Goal: Task Accomplishment & Management: Complete application form

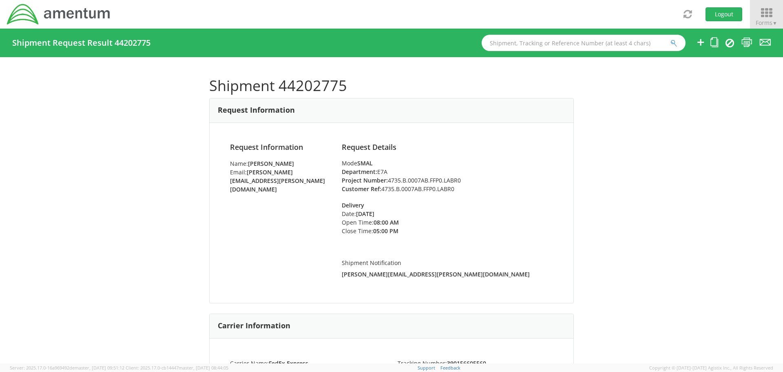
click at [771, 20] on span "Forms ▼" at bounding box center [767, 23] width 22 height 8
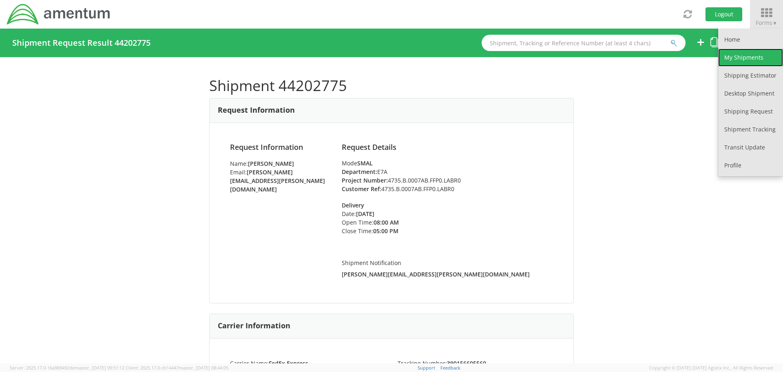
click at [748, 62] on link "My Shipments" at bounding box center [751, 58] width 65 height 18
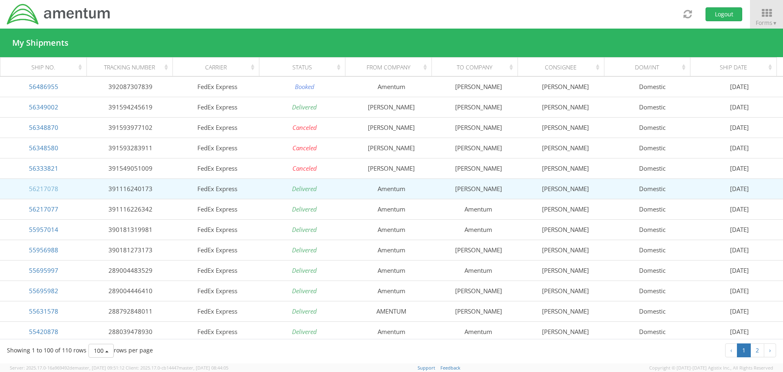
click at [44, 191] on link "56217078" at bounding box center [43, 188] width 29 height 8
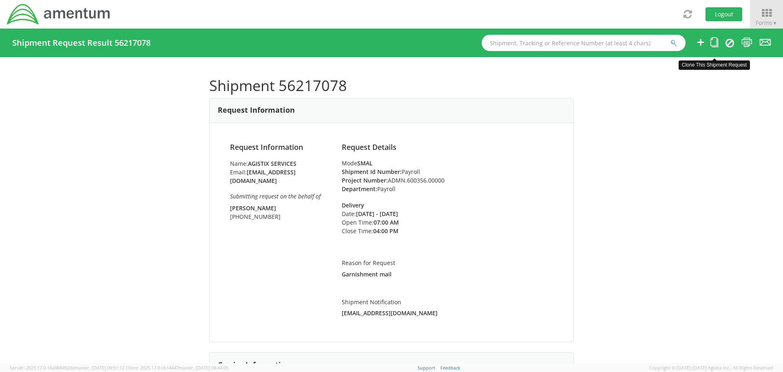
click at [716, 44] on icon at bounding box center [715, 42] width 8 height 10
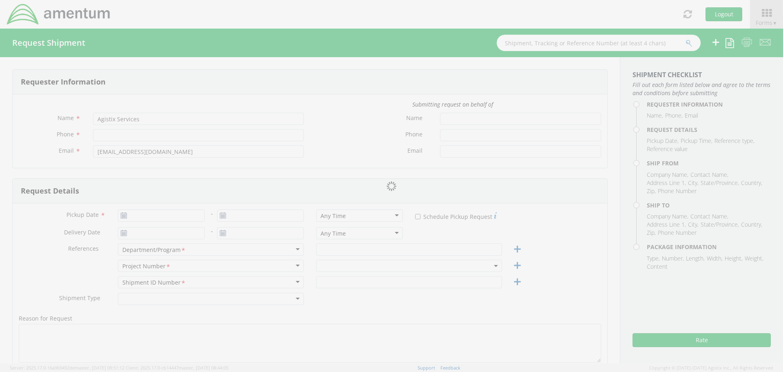
type input "[PHONE_NUMBER]"
type input "[PERSON_NAME]"
type input "[PHONE_NUMBER]"
type input "[DATE]"
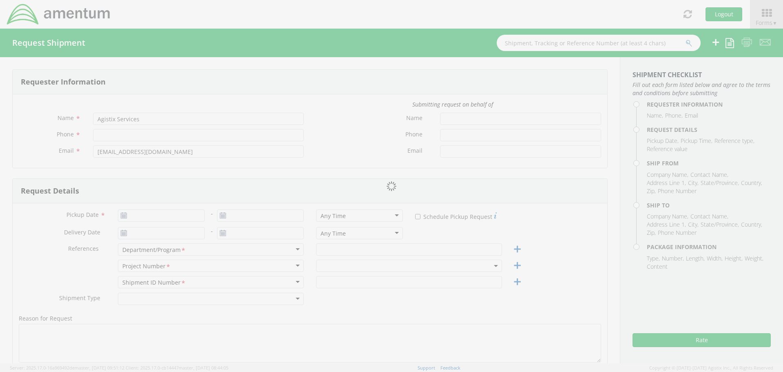
type input "[DATE]"
type input "Payroll"
type textarea "Garnishment mail"
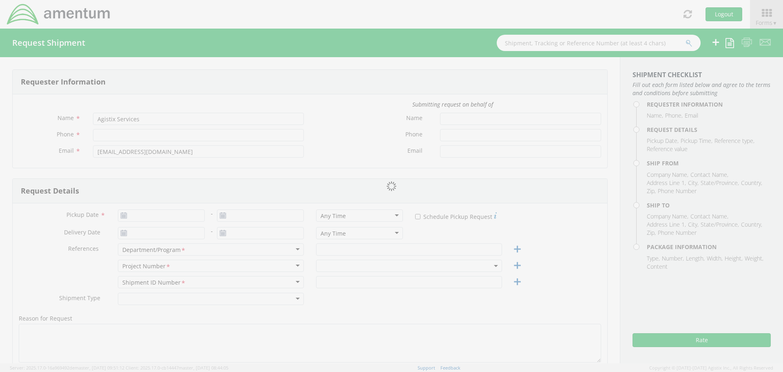
select select
type input "Amentum"
type input "[STREET_ADDRESS]"
type input "[GEOGRAPHIC_DATA]"
type input "76177"
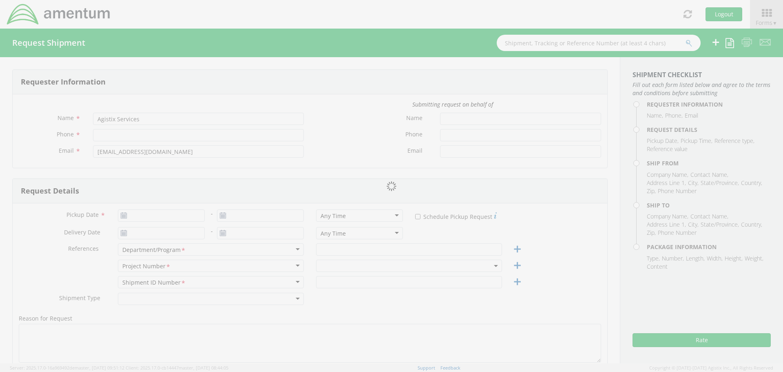
type input "[PERSON_NAME]"
type input "[PHONE_NUMBER]"
type input "[PERSON_NAME][EMAIL_ADDRESS][PERSON_NAME][DOMAIN_NAME]"
select select
type input "[PERSON_NAME]"
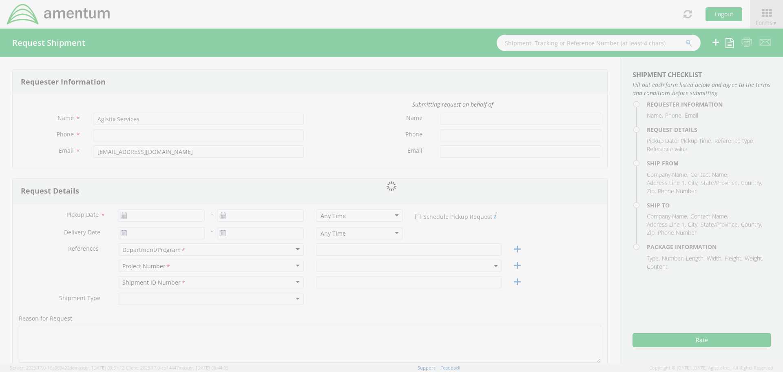
type input "[STREET_ADDRESS]"
type input "Bellmawr"
type input "08031"
type input "[PERSON_NAME]"
type input "[PHONE_NUMBER]"
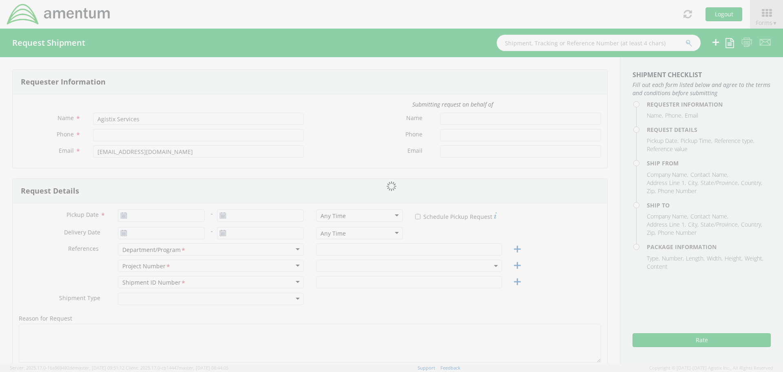
type input "1"
type input "9.5"
type input "12.5"
type input "0.25"
type input "1"
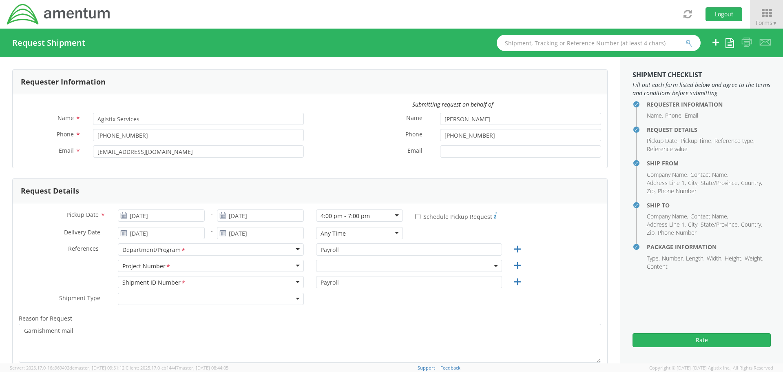
select select "ADMN.600356.00000"
click at [122, 215] on use at bounding box center [124, 215] width 6 height 6
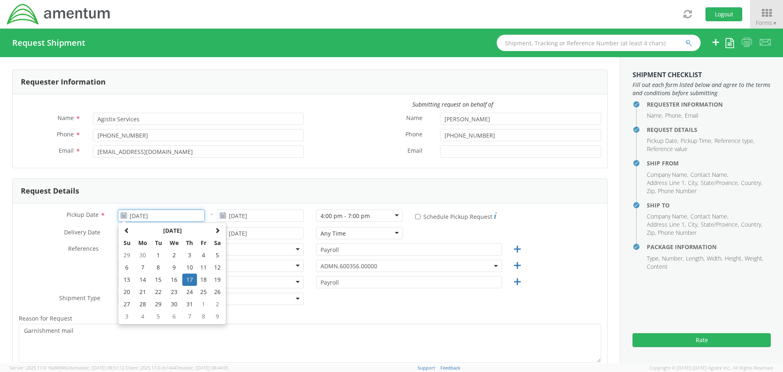
click at [164, 218] on input "[DATE]" at bounding box center [161, 215] width 87 height 12
click at [215, 228] on span at bounding box center [218, 230] width 6 height 6
click at [142, 293] on td "18" at bounding box center [142, 292] width 17 height 12
type input "[DATE]"
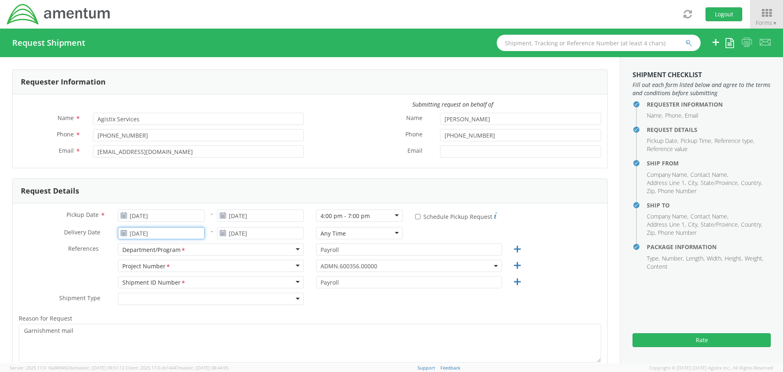
click at [171, 233] on input "[DATE]" at bounding box center [161, 233] width 87 height 12
click at [218, 133] on span at bounding box center [218, 132] width 6 height 6
click at [159, 194] on td "19" at bounding box center [158, 193] width 14 height 12
type input "[DATE]"
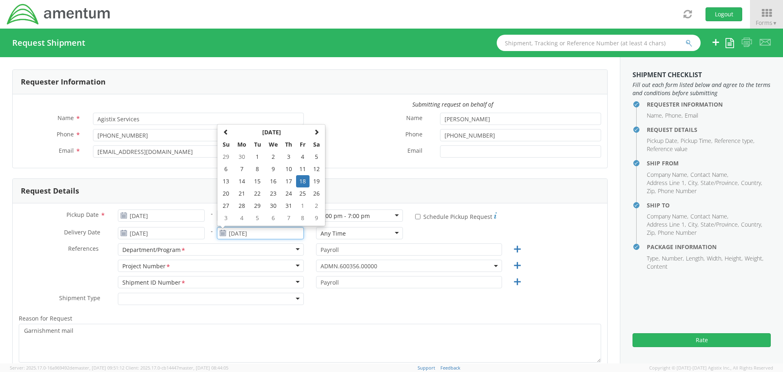
click at [258, 232] on input "[DATE]" at bounding box center [260, 233] width 87 height 12
click at [316, 131] on span at bounding box center [317, 132] width 6 height 6
click at [255, 193] on td "19" at bounding box center [258, 193] width 14 height 12
type input "[DATE]"
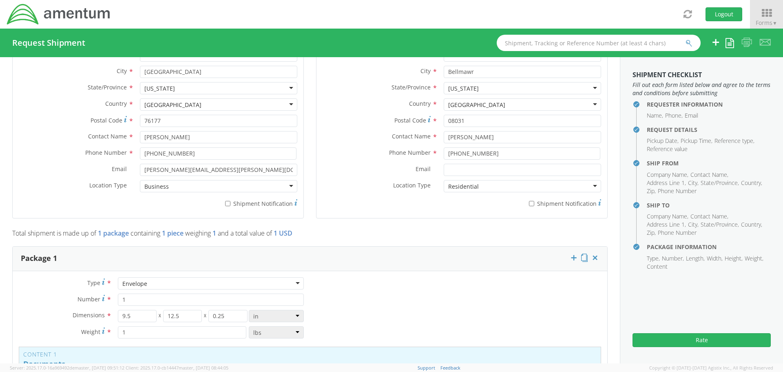
scroll to position [490, 0]
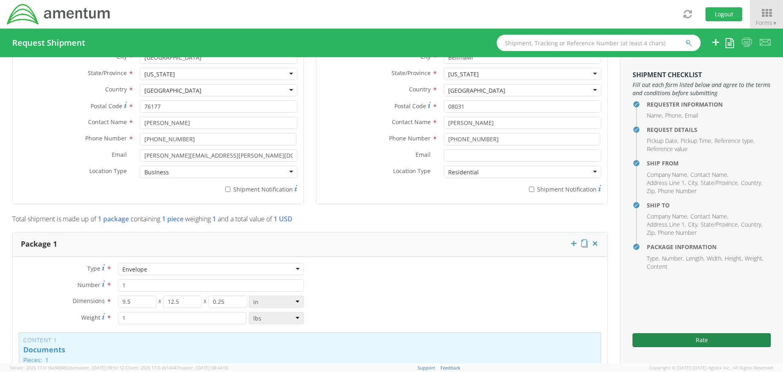
click at [703, 342] on button "Rate" at bounding box center [702, 340] width 138 height 14
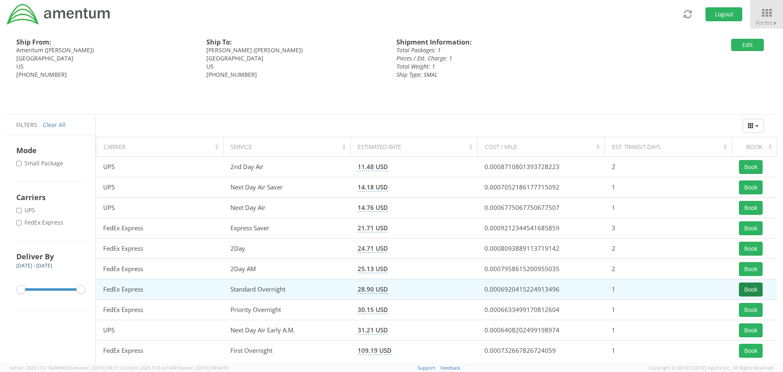
click at [751, 289] on button "Book" at bounding box center [751, 289] width 24 height 14
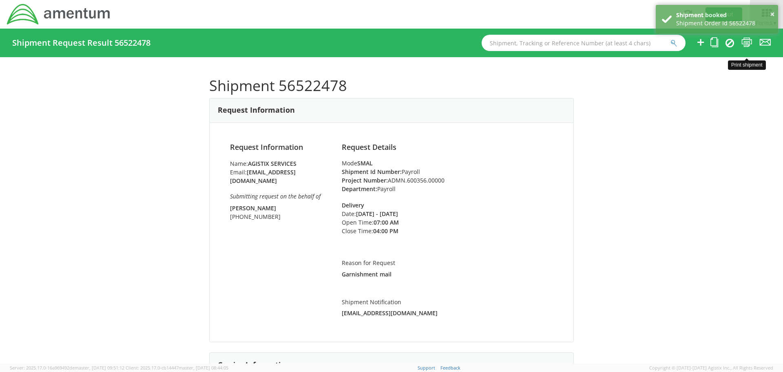
click at [747, 44] on icon at bounding box center [747, 42] width 11 height 10
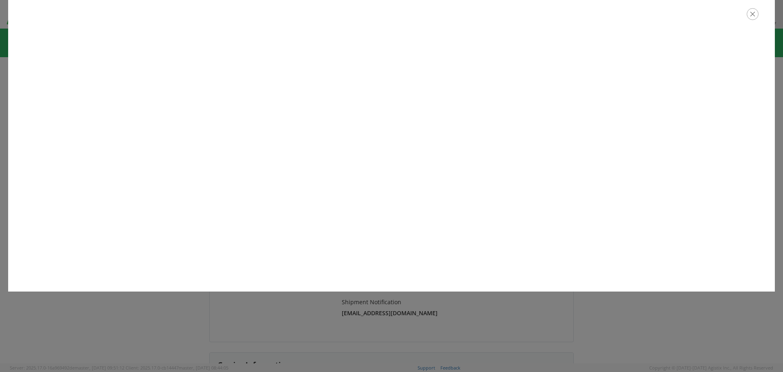
click at [752, 15] on icon "button" at bounding box center [753, 14] width 12 height 12
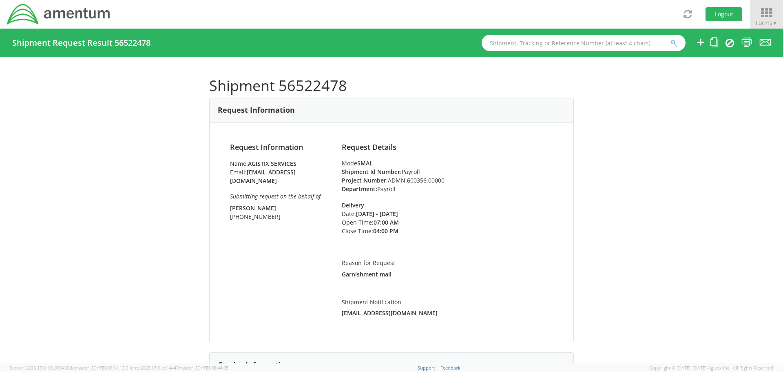
click at [767, 13] on icon at bounding box center [767, 12] width 38 height 11
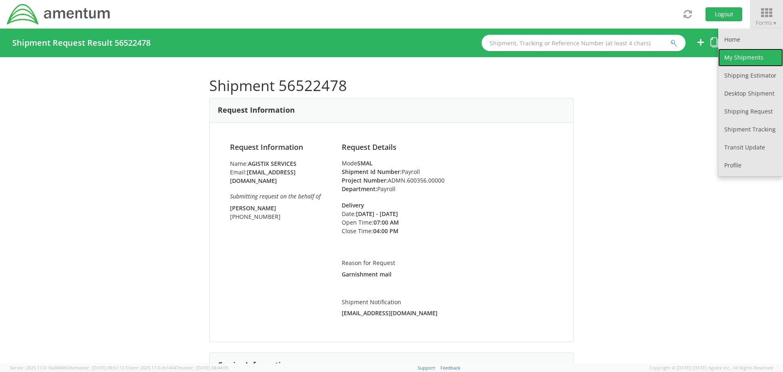
click at [744, 57] on link "My Shipments" at bounding box center [751, 58] width 65 height 18
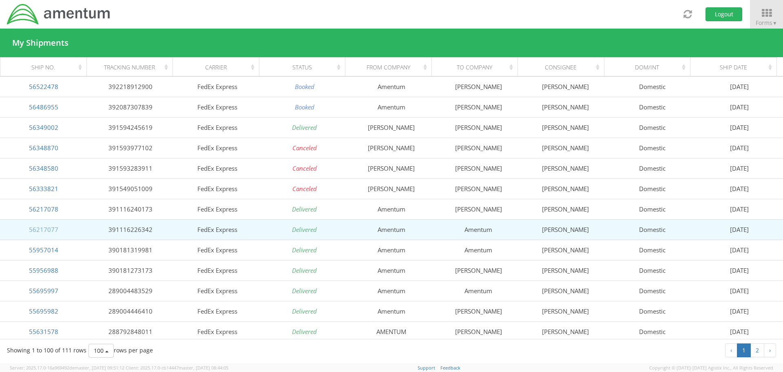
click at [42, 230] on link "56217077" at bounding box center [43, 229] width 29 height 8
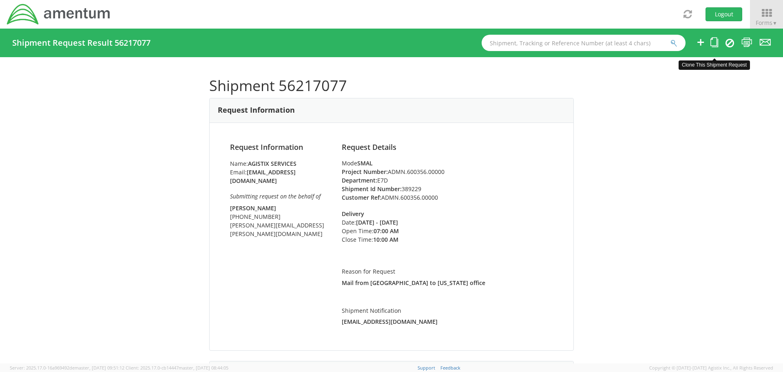
click at [715, 44] on icon at bounding box center [715, 42] width 8 height 10
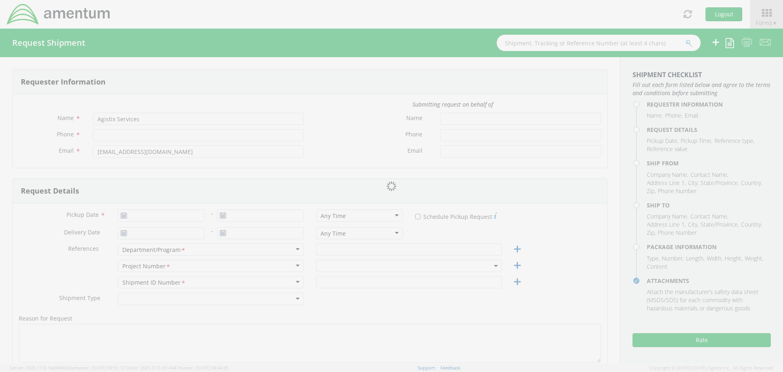
type input "[PHONE_NUMBER]"
type input "[PERSON_NAME]"
type input "[PHONE_NUMBER]"
type input "[PERSON_NAME][EMAIL_ADDRESS][PERSON_NAME][DOMAIN_NAME]"
type input "[DATE]"
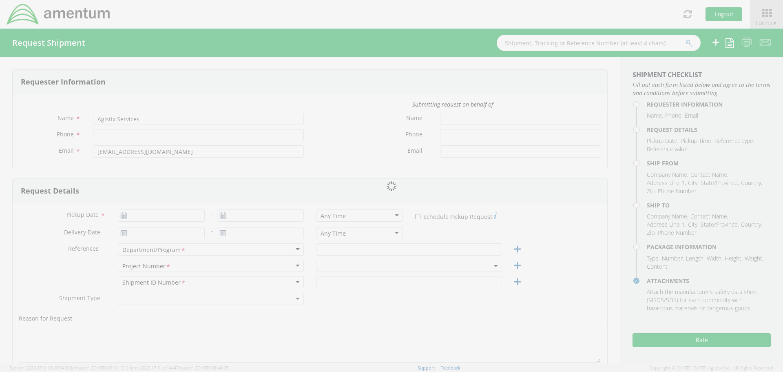
type input "[DATE]"
type input "E7D"
type input "389229"
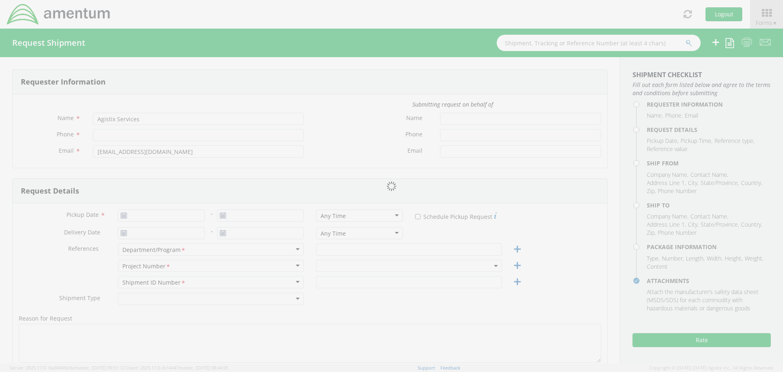
type textarea "Mail from [GEOGRAPHIC_DATA] to [US_STATE] office"
select select
type input "Amentum"
type input "[STREET_ADDRESS]"
type input "[GEOGRAPHIC_DATA]"
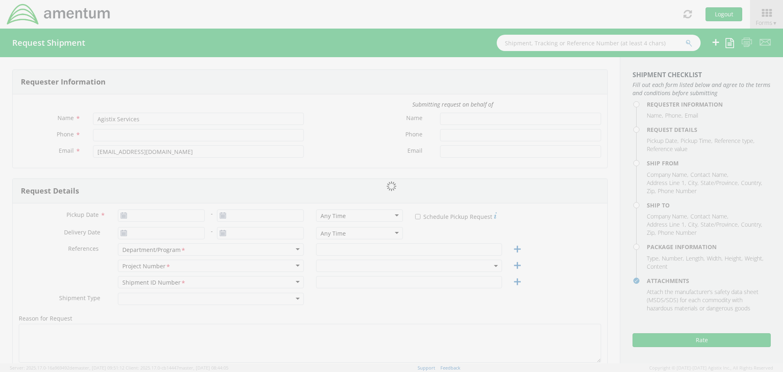
type input "76177"
type input "[PERSON_NAME]"
type input "[PHONE_NUMBER]"
type input "[PERSON_NAME][EMAIL_ADDRESS][PERSON_NAME][DOMAIN_NAME]"
select select
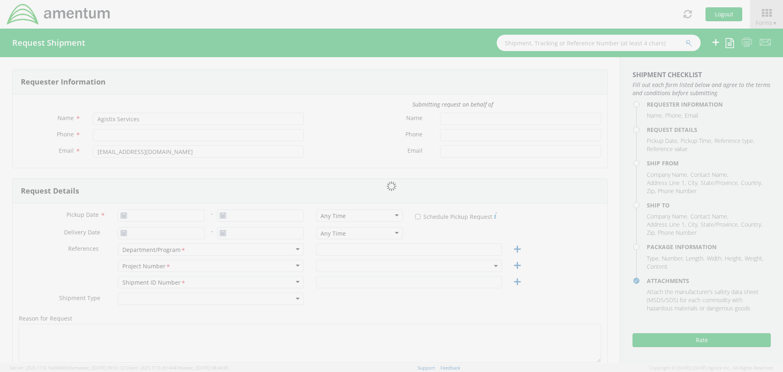
type input "Amentum"
type input "[STREET_ADDRESS][PERSON_NAME]"
type input "Suite 200"
type input "[GEOGRAPHIC_DATA]"
type input "20876"
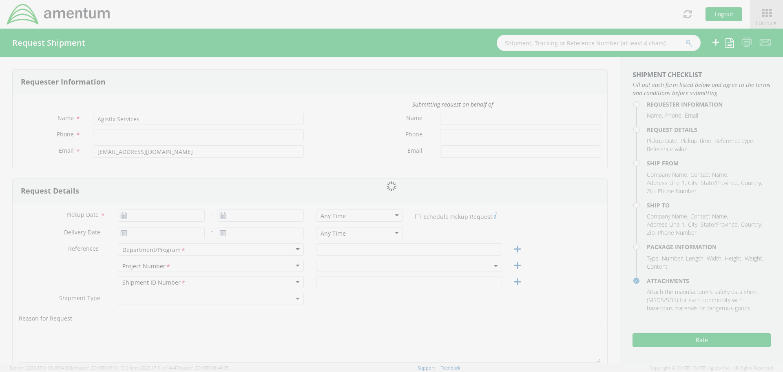
type input "[PERSON_NAME]"
type input "[PHONE_NUMBER]"
type input "1"
type input "9.5"
type input "12.5"
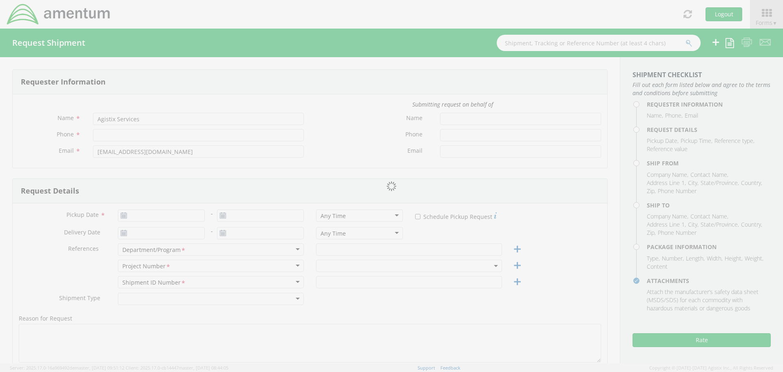
type input "0.25"
type input "1"
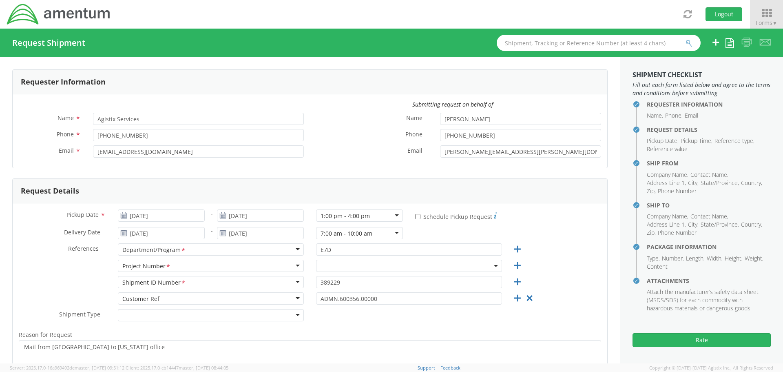
select select "ADMN.600356.00000"
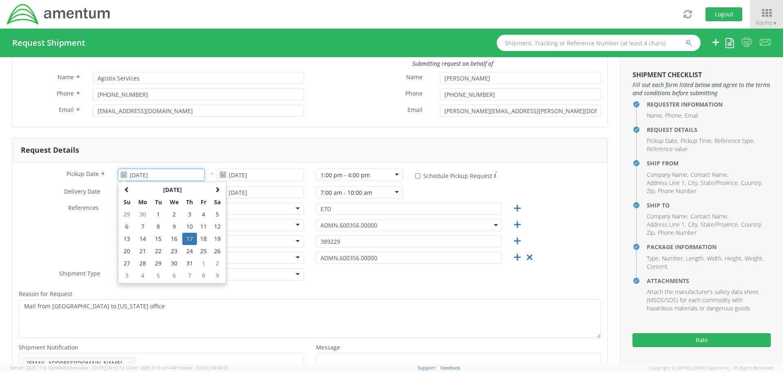
click at [162, 174] on input "[DATE]" at bounding box center [161, 175] width 87 height 12
click at [215, 187] on span at bounding box center [218, 189] width 6 height 6
click at [146, 250] on td "18" at bounding box center [142, 251] width 17 height 12
type input "[DATE]"
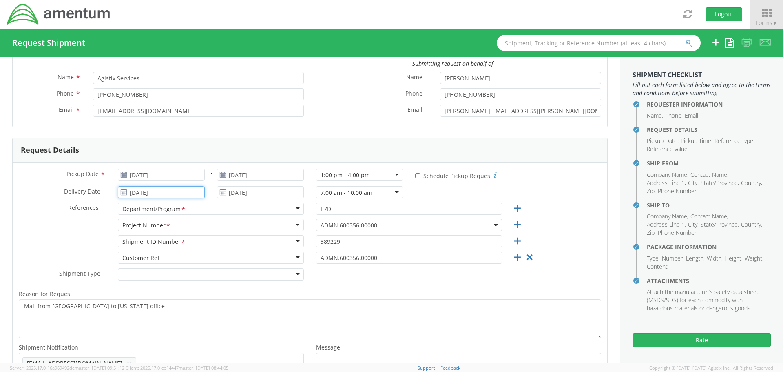
click at [175, 193] on input "[DATE]" at bounding box center [161, 192] width 87 height 12
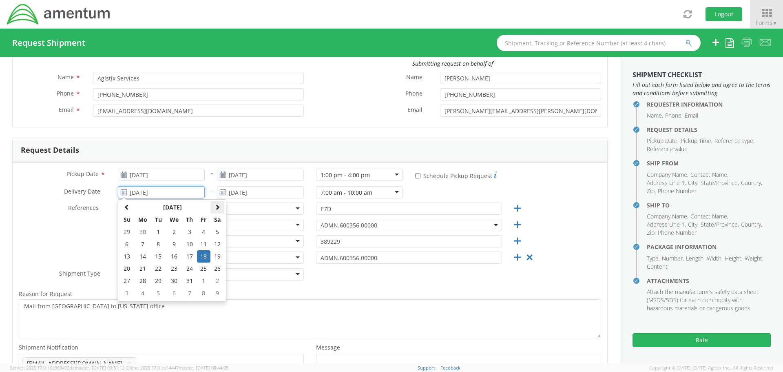
click at [217, 211] on th at bounding box center [218, 207] width 14 height 12
click at [159, 267] on td "19" at bounding box center [158, 268] width 14 height 12
type input "[DATE]"
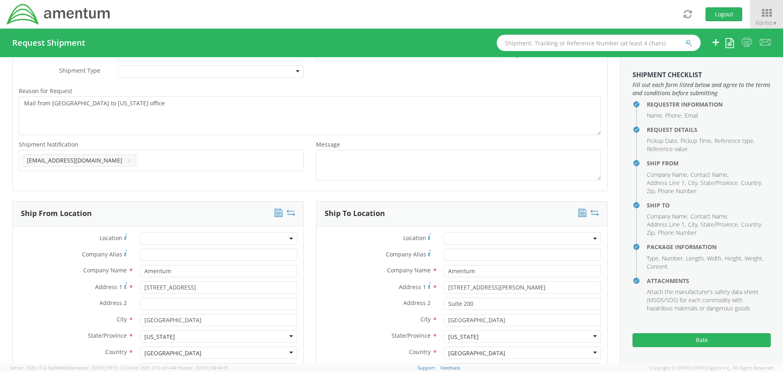
scroll to position [245, 0]
click at [699, 341] on button "Rate" at bounding box center [702, 340] width 138 height 14
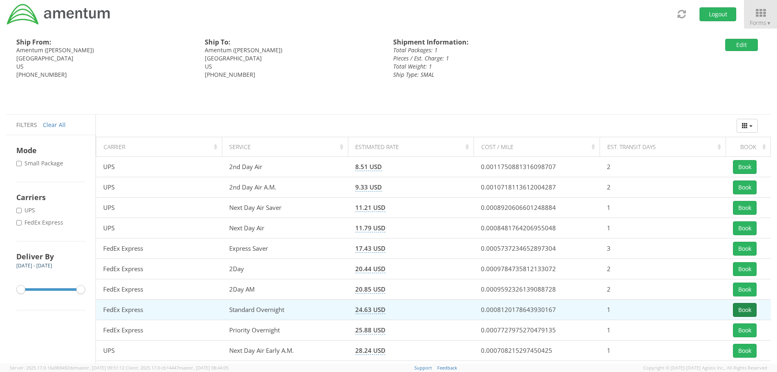
click at [745, 310] on button "Book" at bounding box center [745, 310] width 24 height 14
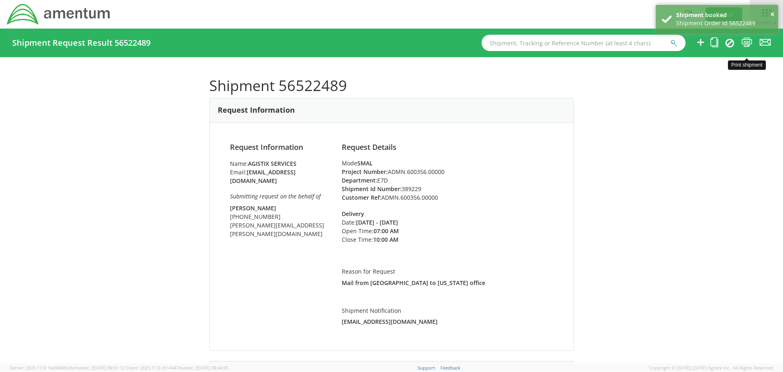
click at [750, 39] on icon at bounding box center [747, 42] width 11 height 10
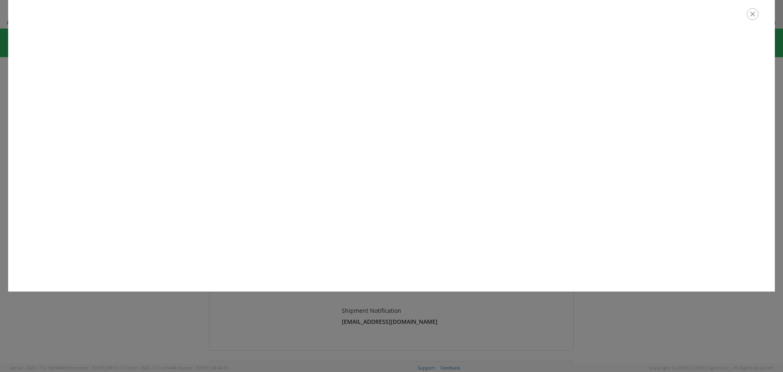
click at [754, 13] on icon "button" at bounding box center [753, 14] width 12 height 12
